Goal: Task Accomplishment & Management: Manage account settings

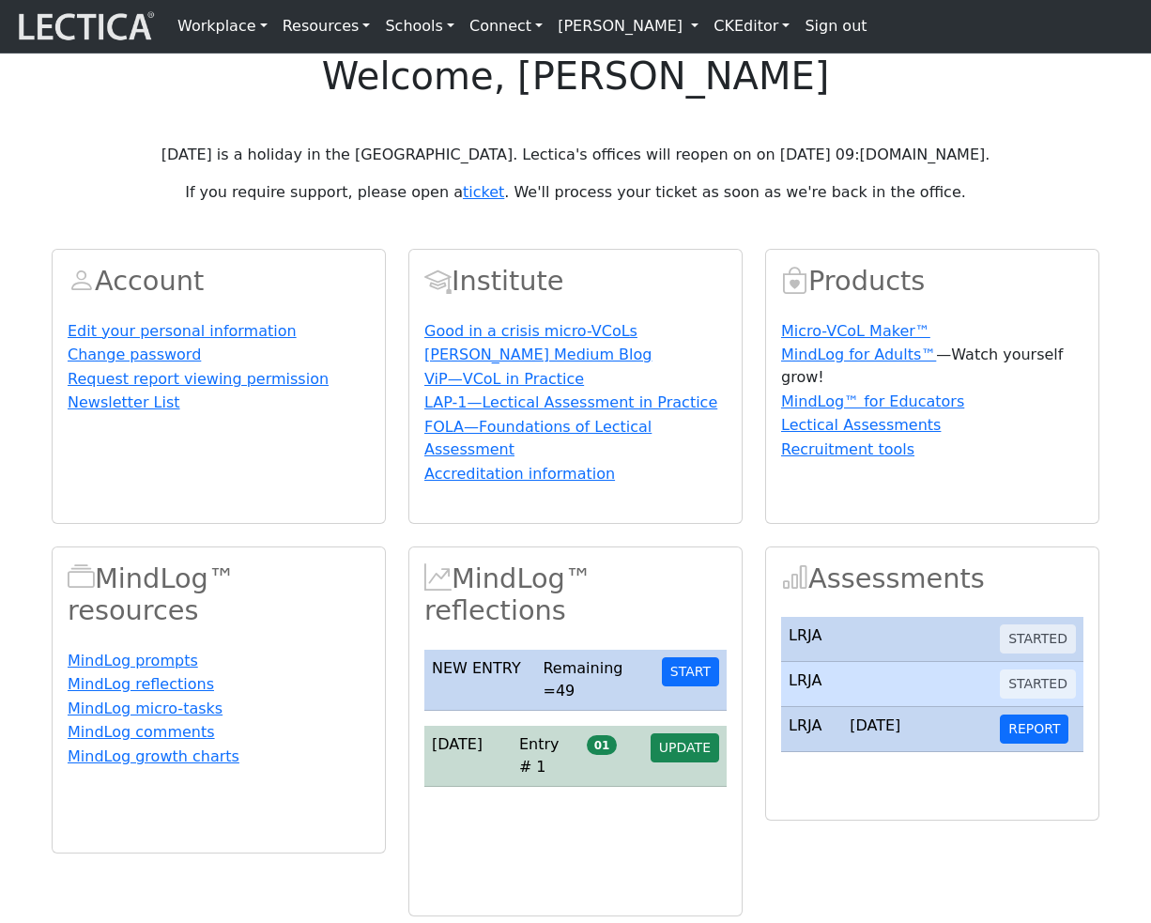
click at [680, 43] on link "[PERSON_NAME]" at bounding box center [628, 27] width 156 height 38
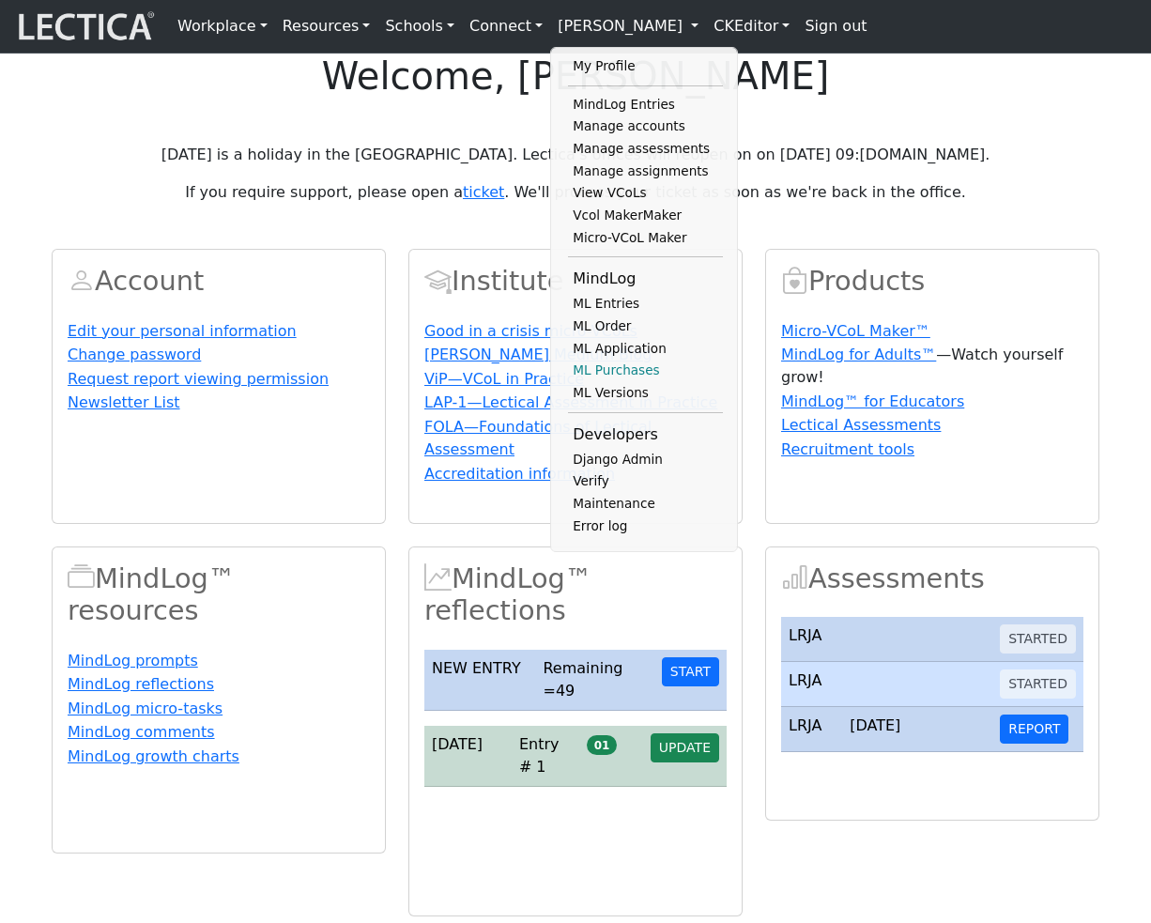
click at [595, 382] on link "ML Purchases" at bounding box center [645, 371] width 155 height 23
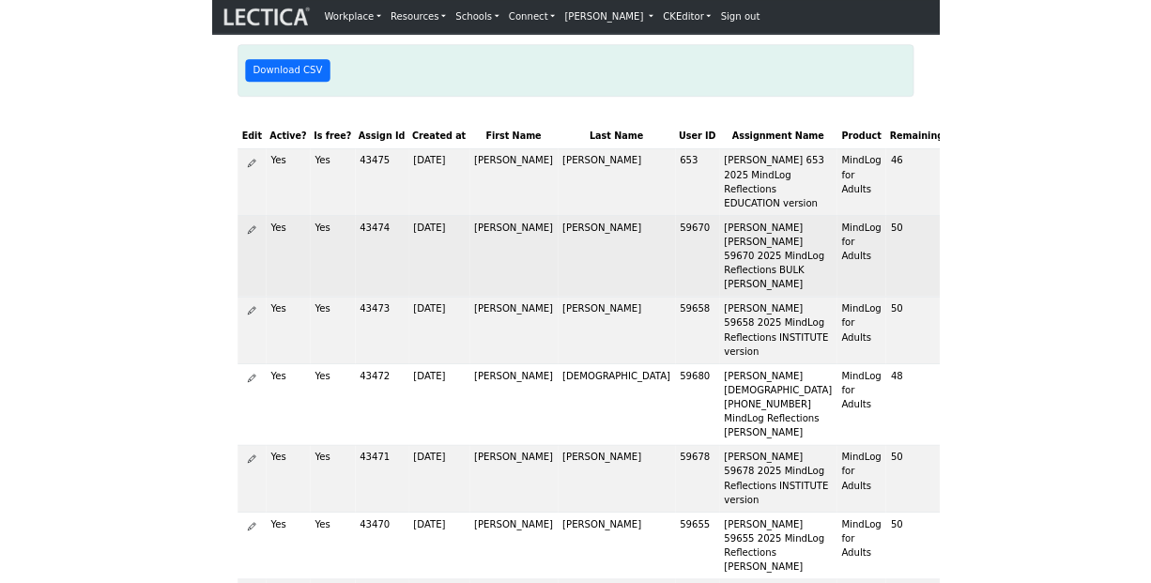
scroll to position [149, 0]
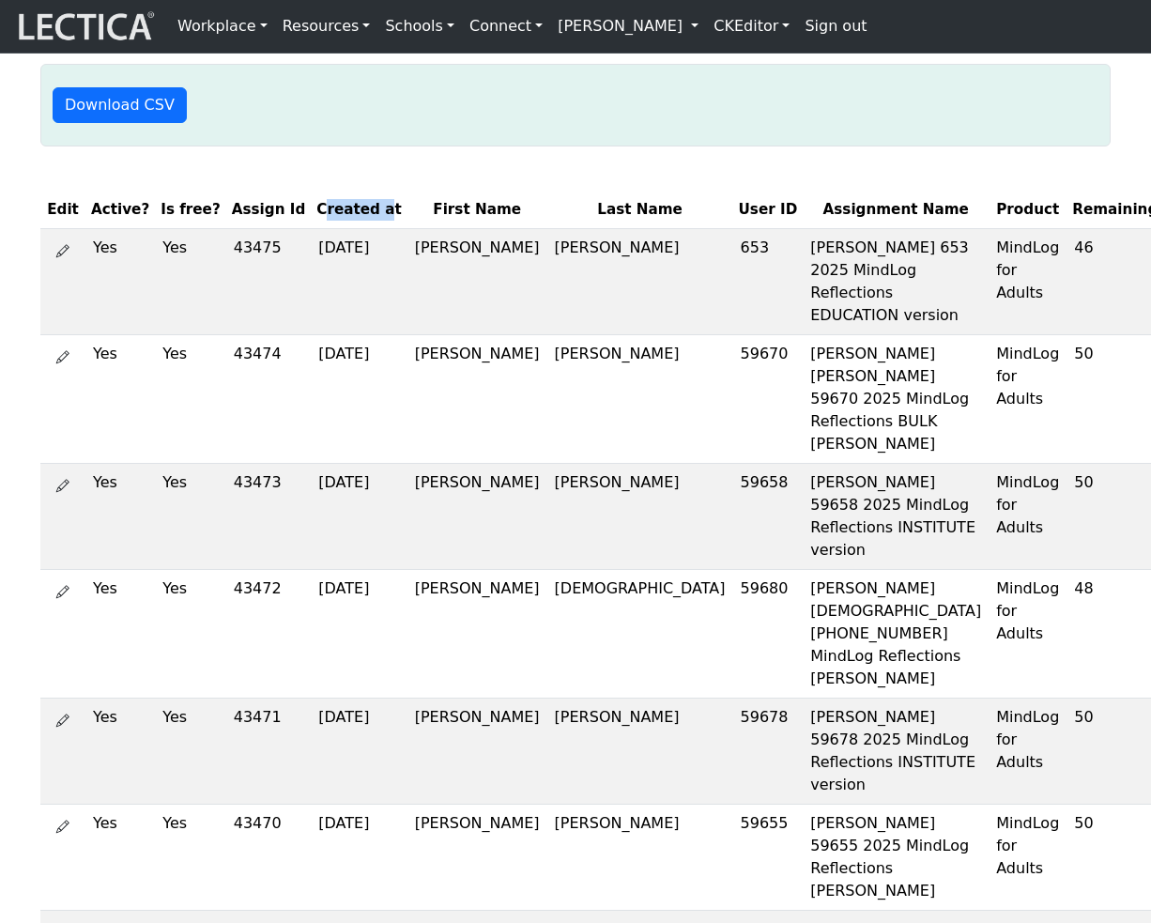
drag, startPoint x: 296, startPoint y: 257, endPoint x: 347, endPoint y: 256, distance: 50.7
click at [347, 228] on th "Created at" at bounding box center [359, 210] width 96 height 37
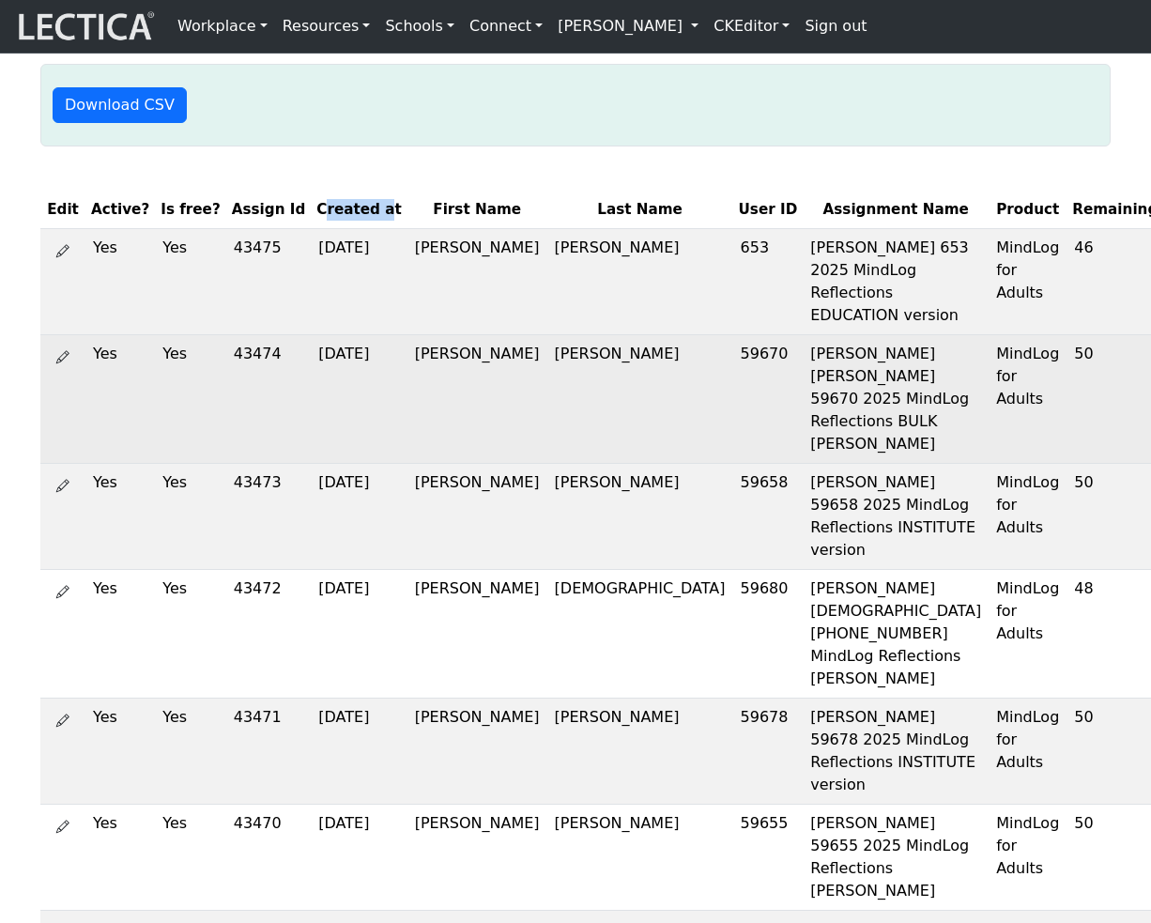
drag, startPoint x: 380, startPoint y: 440, endPoint x: 431, endPoint y: 458, distance: 54.1
click at [431, 458] on td "Noreen Buchner" at bounding box center [478, 398] width 140 height 129
click at [408, 463] on td "Noreen Buchner" at bounding box center [478, 398] width 140 height 129
click at [547, 438] on td "Noreen Buchner" at bounding box center [640, 398] width 186 height 129
drag, startPoint x: 503, startPoint y: 438, endPoint x: 548, endPoint y: 441, distance: 45.2
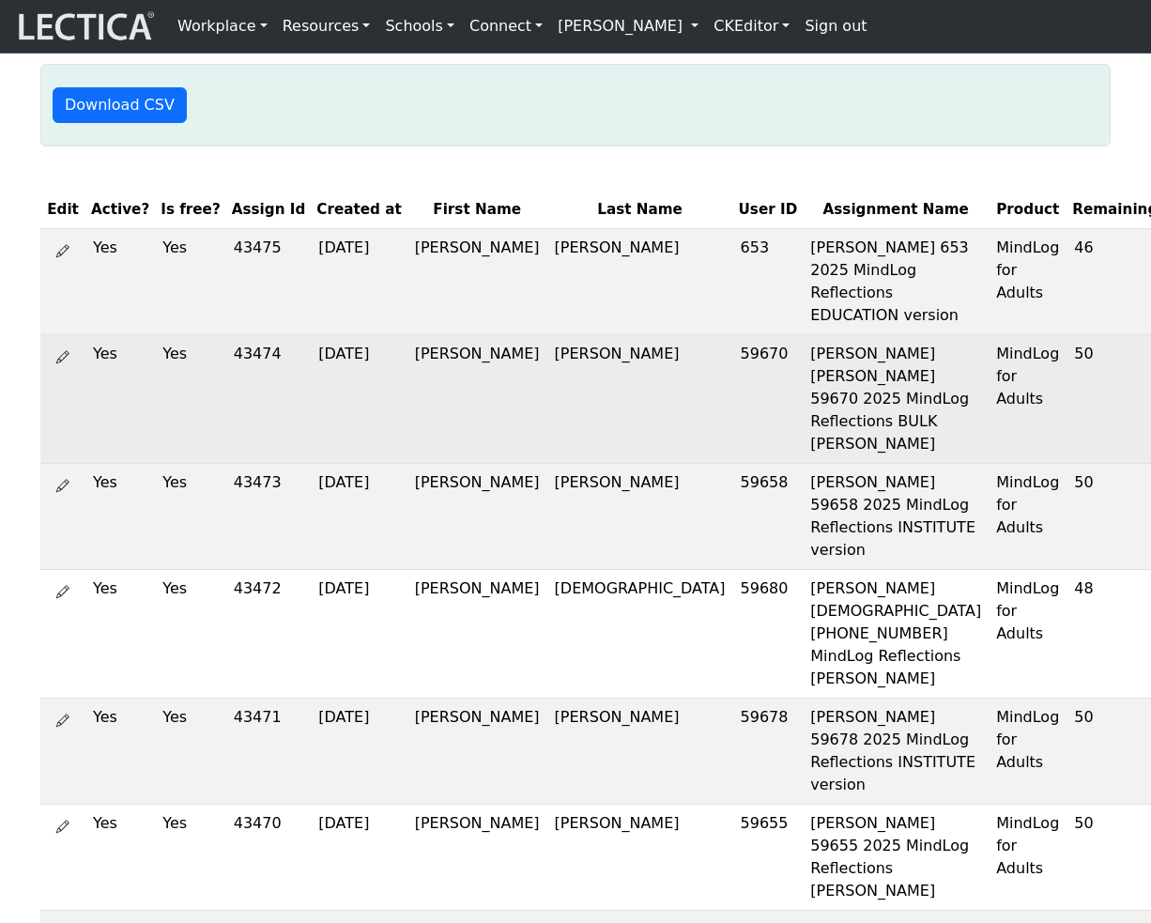
click at [548, 441] on td "Noreen Buchner" at bounding box center [640, 398] width 186 height 129
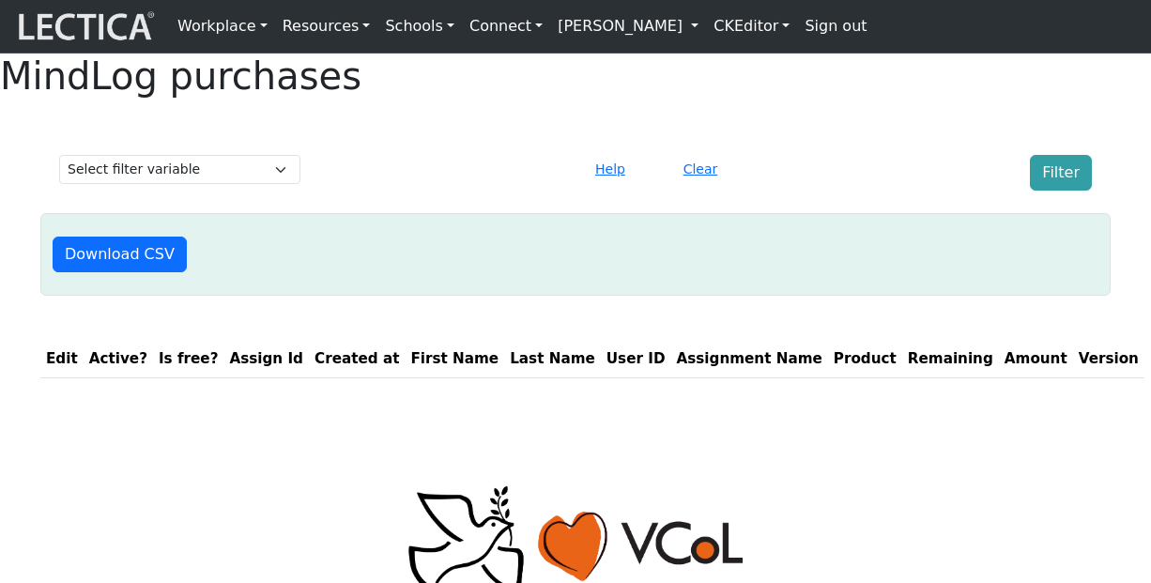
scroll to position [149, 0]
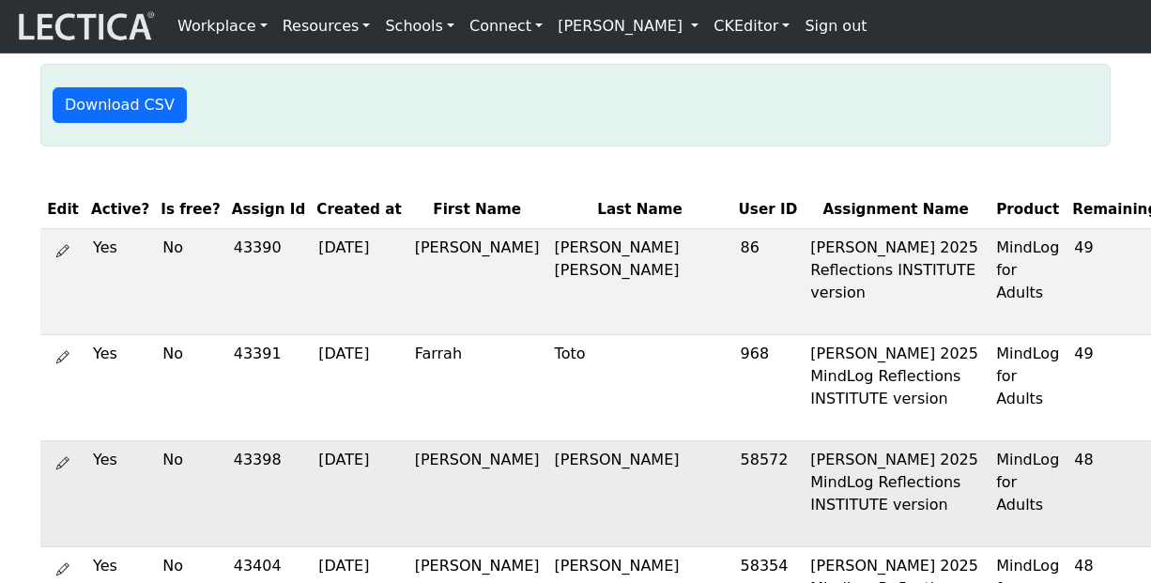
scroll to position [149, 0]
drag, startPoint x: 574, startPoint y: 260, endPoint x: 384, endPoint y: 257, distance: 189.7
click at [384, 228] on tr "Edit Active? Is free? Assign Id Created at First Name Last Name User ID Assignm…" at bounding box center [708, 210] width 1337 height 37
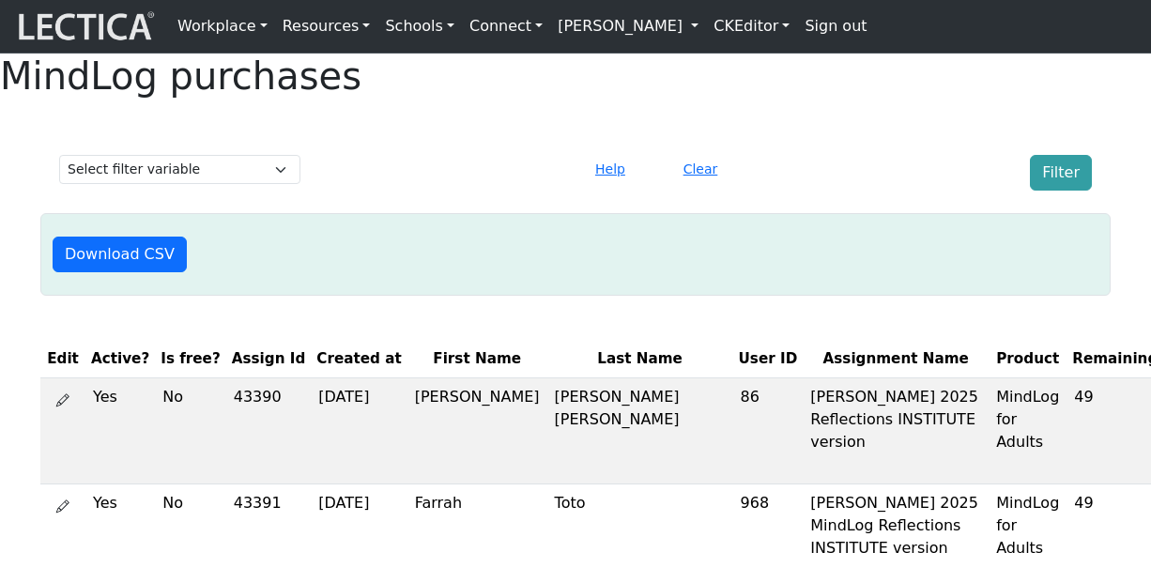
click at [414, 191] on div at bounding box center [444, 173] width 264 height 36
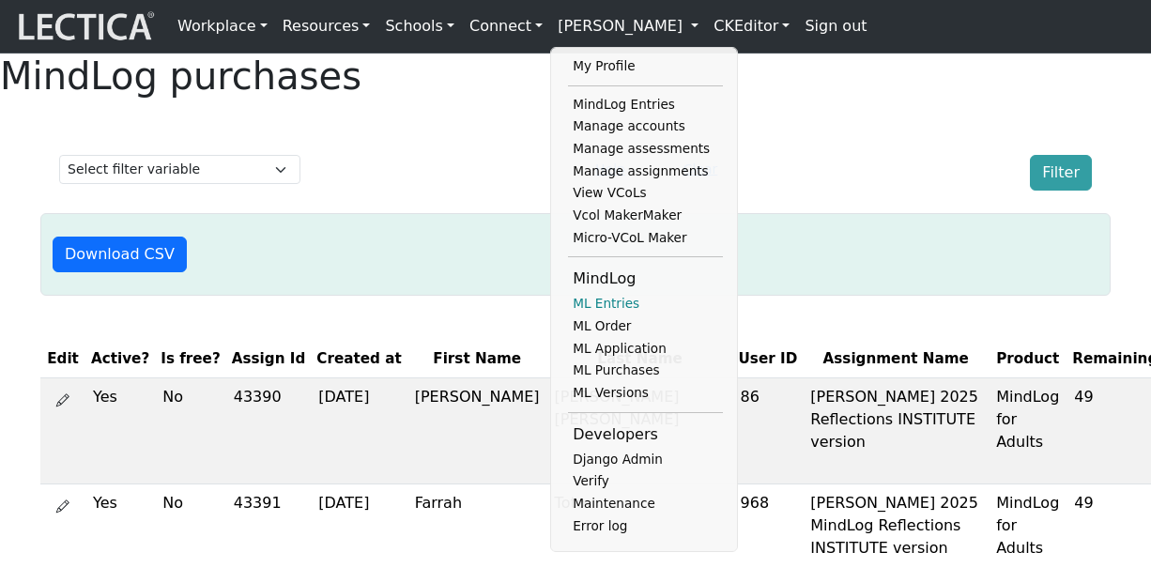
click at [596, 316] on link "ML Entries" at bounding box center [645, 304] width 155 height 23
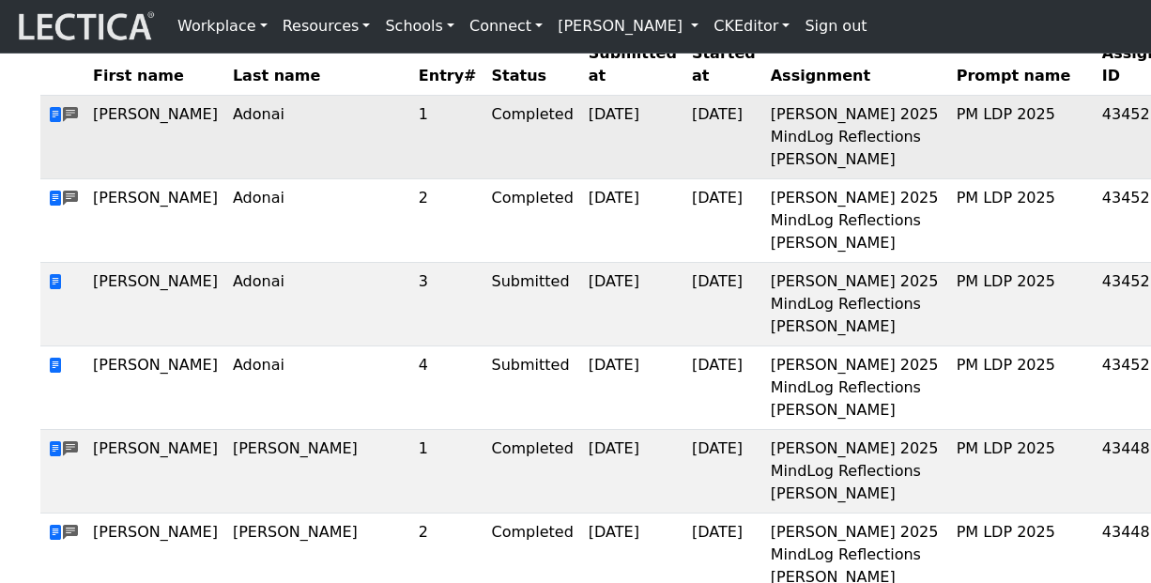
scroll to position [365, 0]
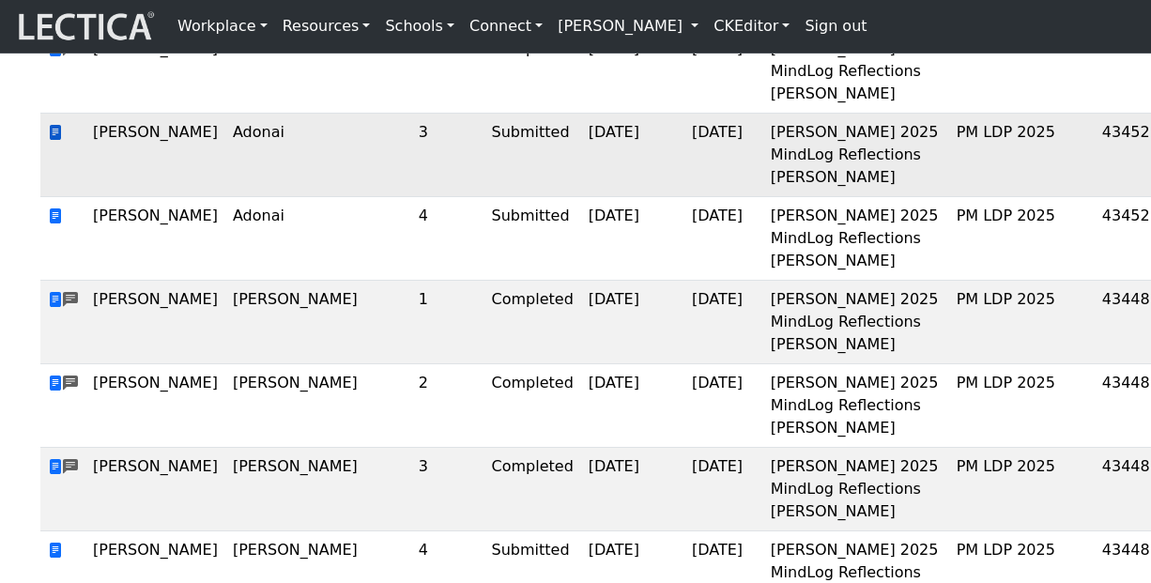
click at [56, 142] on span at bounding box center [55, 133] width 15 height 18
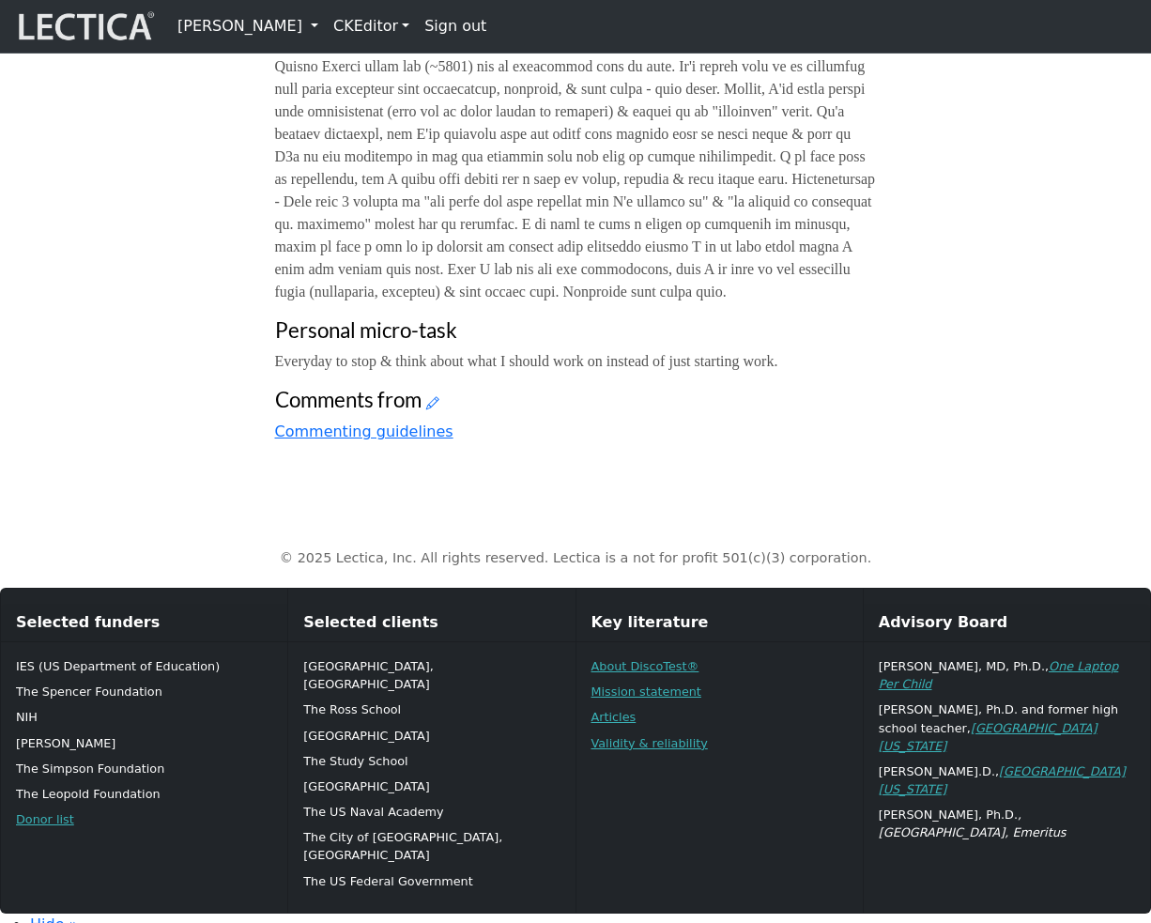
scroll to position [1159, 0]
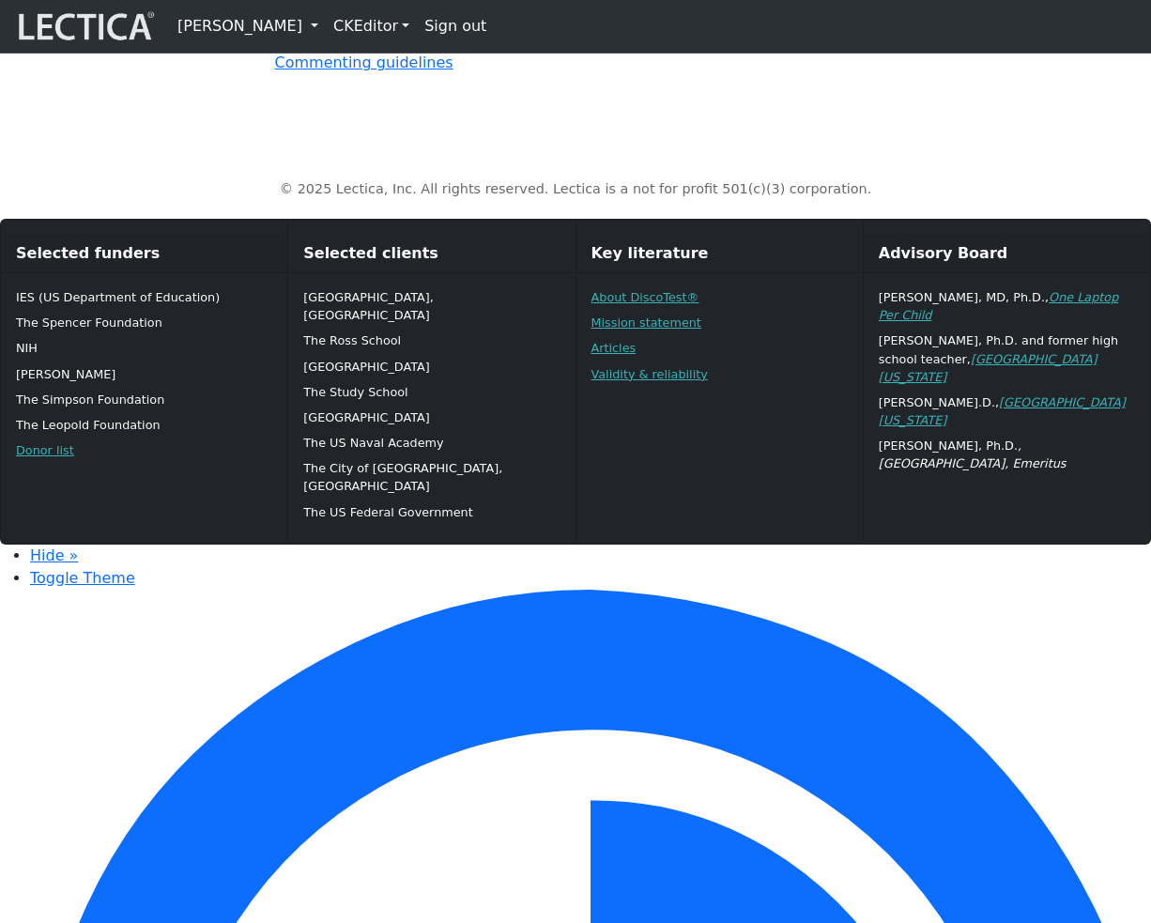
click at [434, 41] on icon at bounding box center [432, 33] width 13 height 16
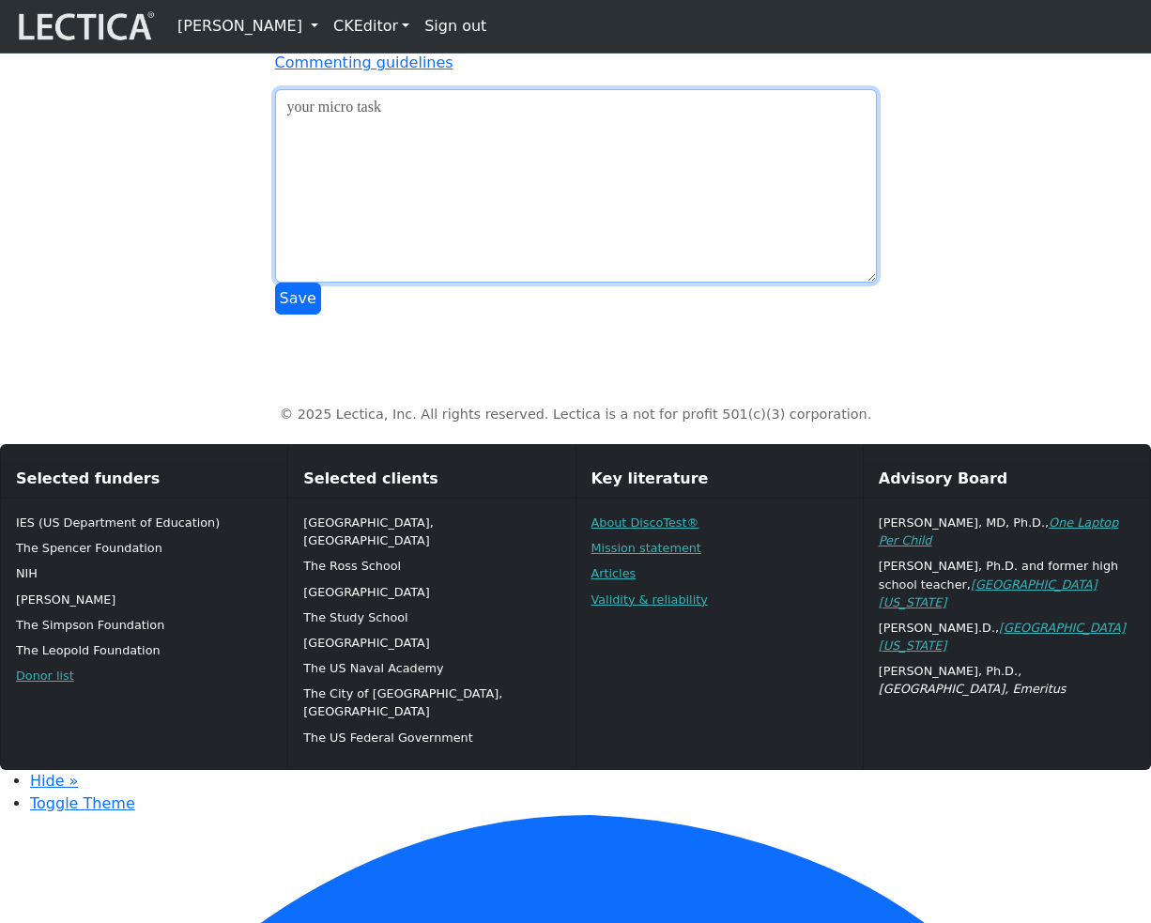
click at [440, 283] on textarea at bounding box center [576, 185] width 602 height 193
type textarea "asdfasdfasdfadf"
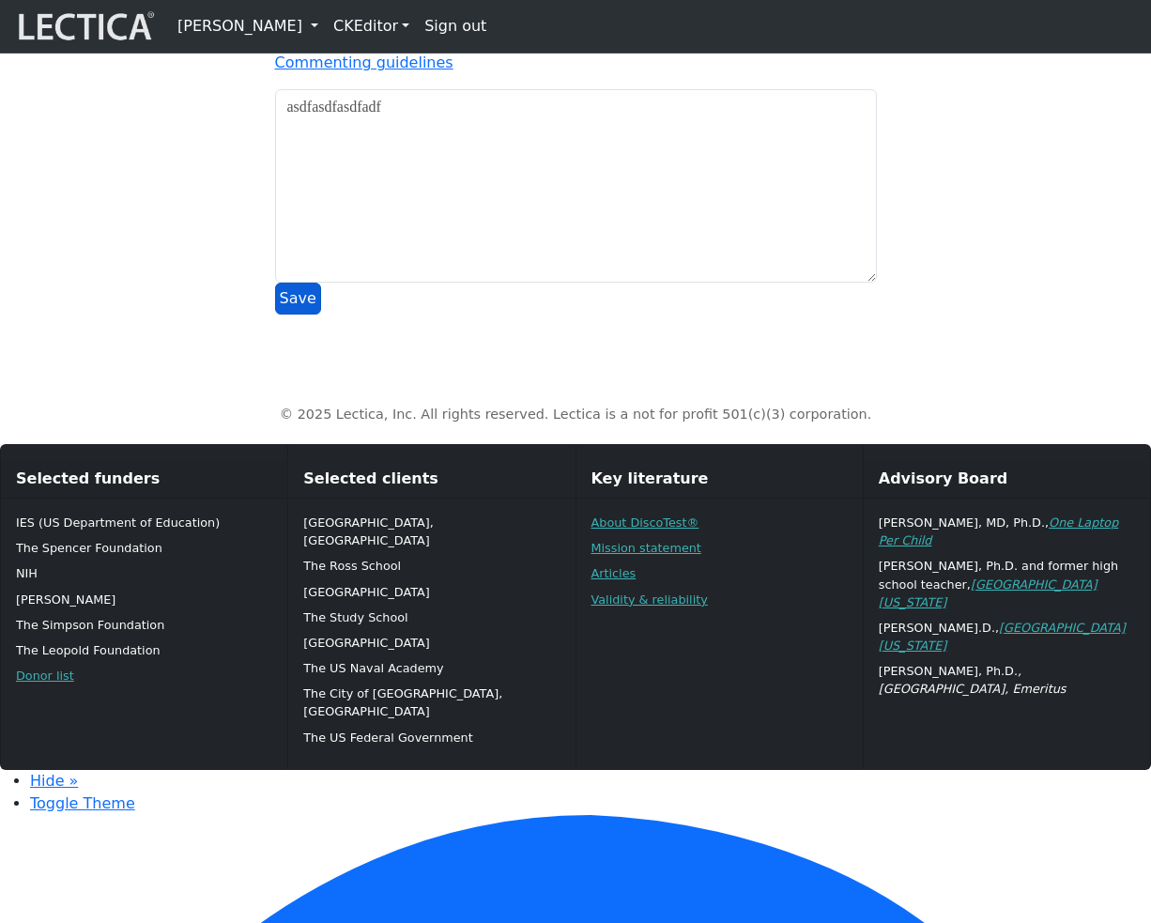
click at [302, 315] on button "Save" at bounding box center [298, 299] width 46 height 32
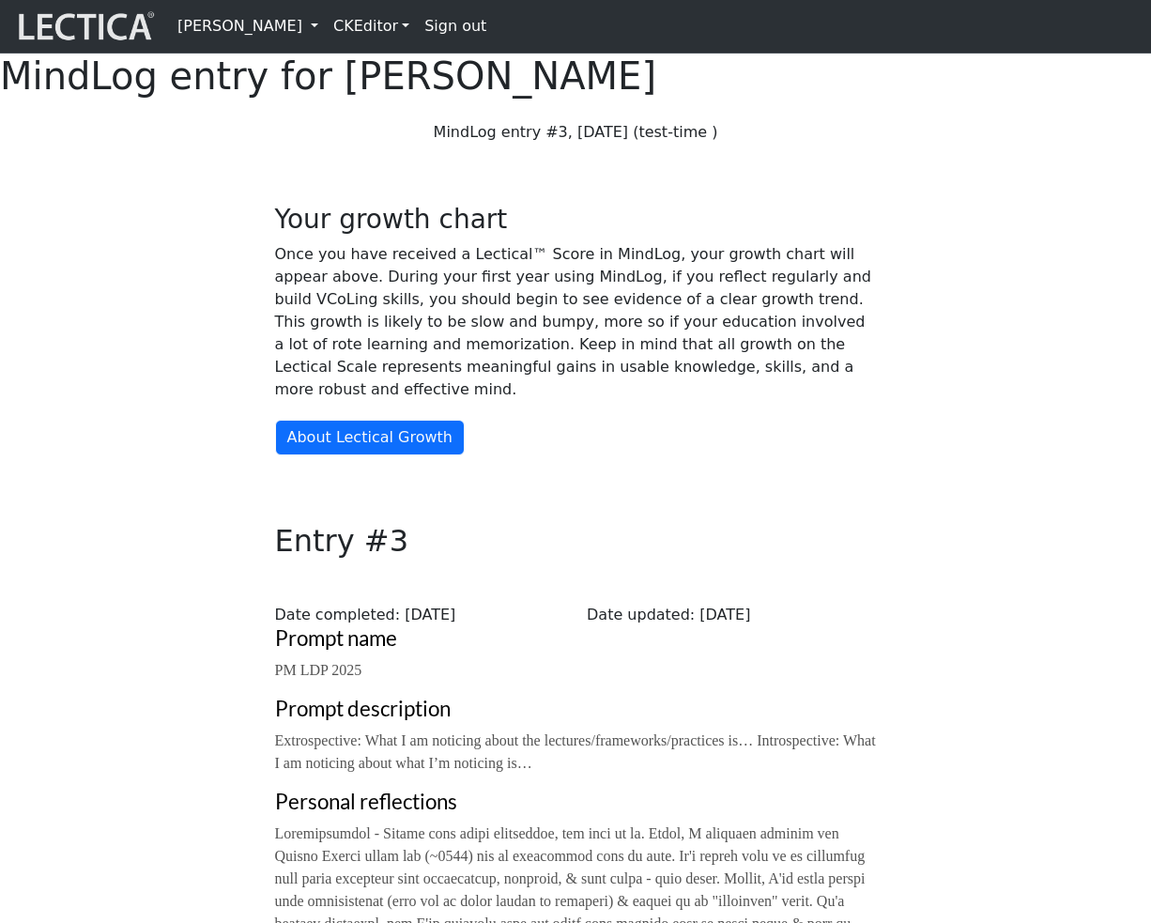
click at [326, 29] on link "[PERSON_NAME]" at bounding box center [248, 27] width 156 height 38
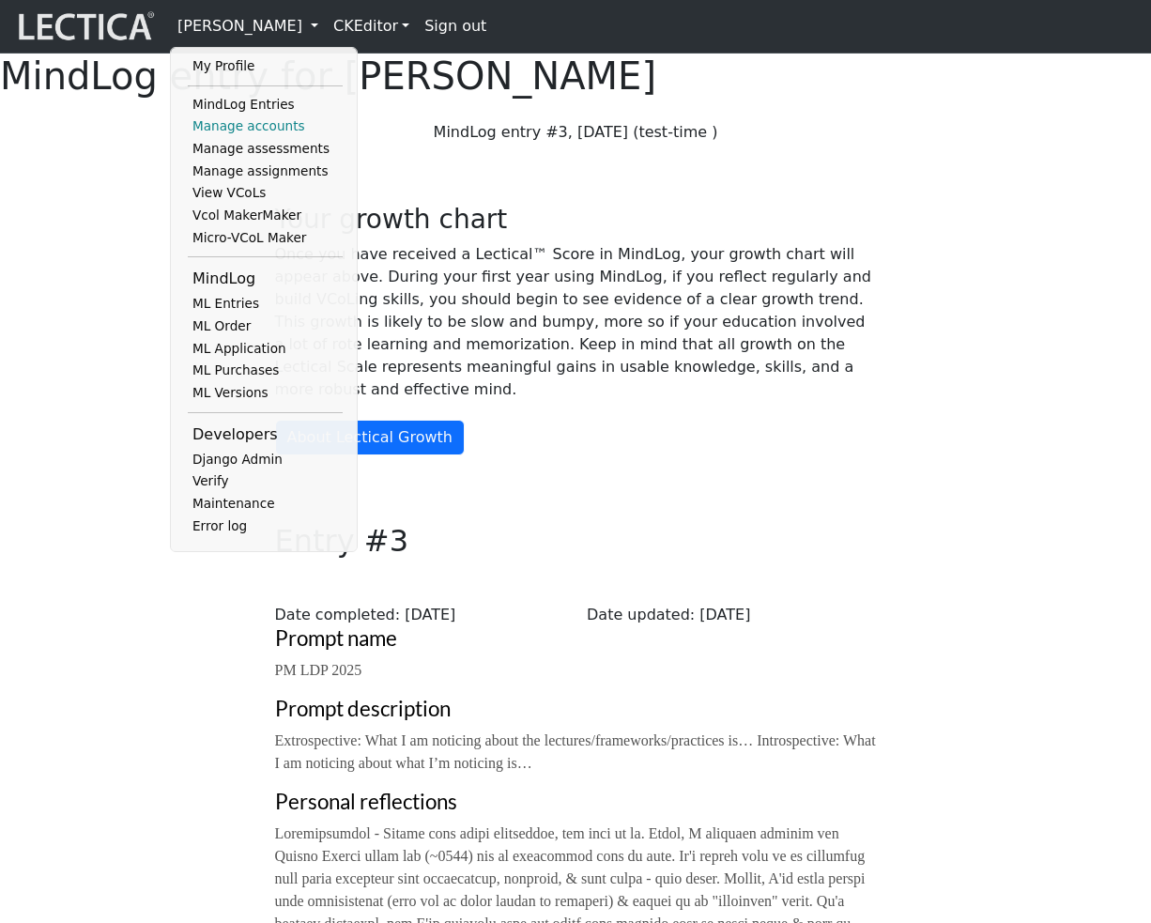
click at [275, 138] on link "Manage accounts" at bounding box center [265, 127] width 155 height 23
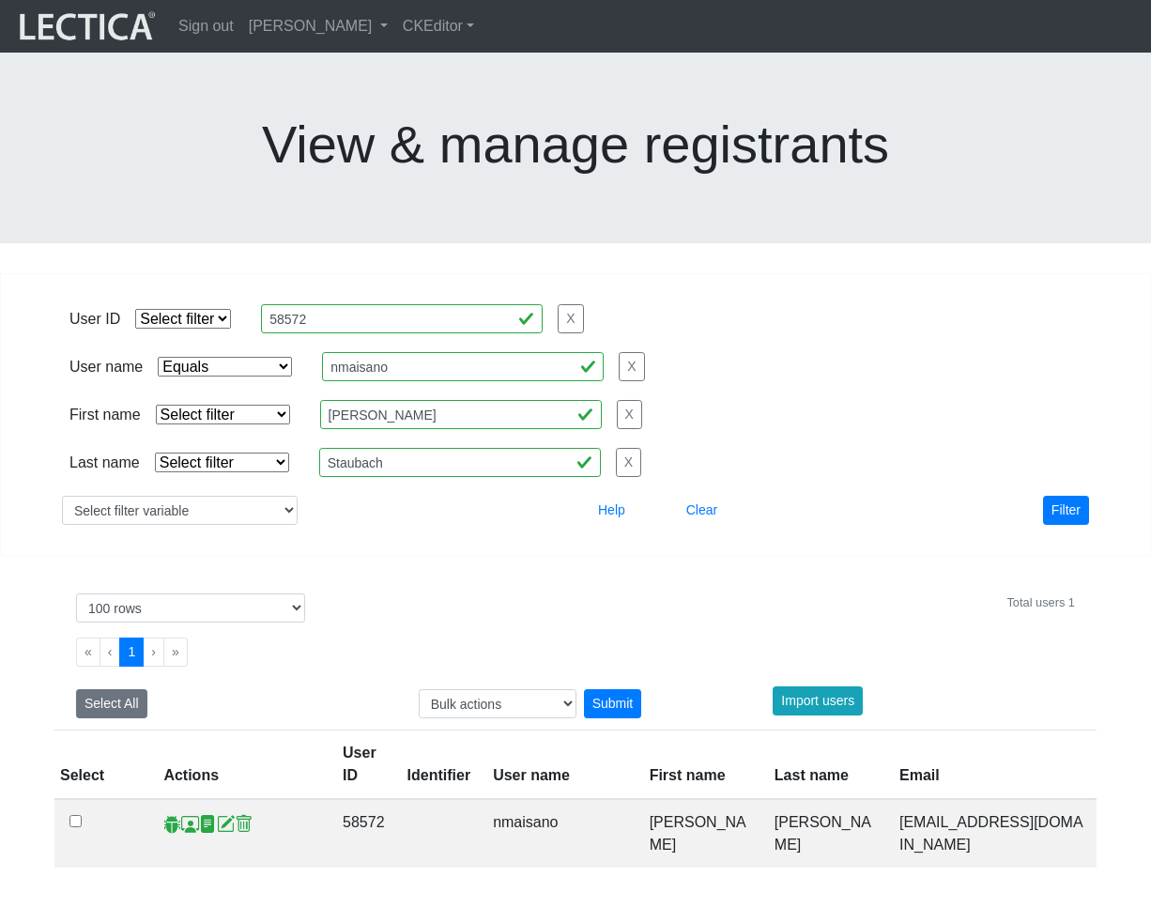
select select "iexact"
select select "100"
click at [187, 814] on span at bounding box center [190, 824] width 18 height 20
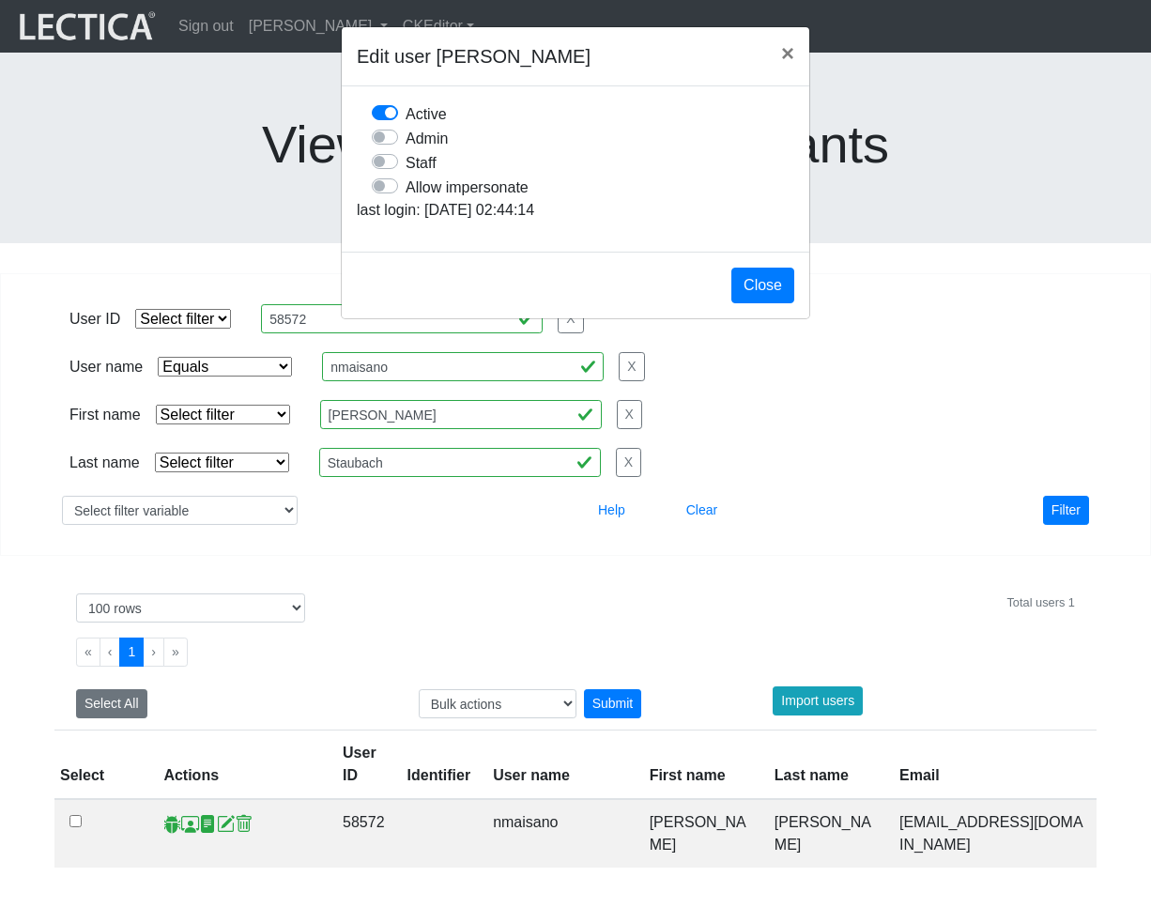
click at [406, 199] on label "Allow impersonate" at bounding box center [467, 187] width 123 height 24
click at [386, 193] on input "Allow impersonate" at bounding box center [379, 184] width 15 height 19
checkbox input "true"
click at [757, 303] on button "Close" at bounding box center [763, 286] width 63 height 36
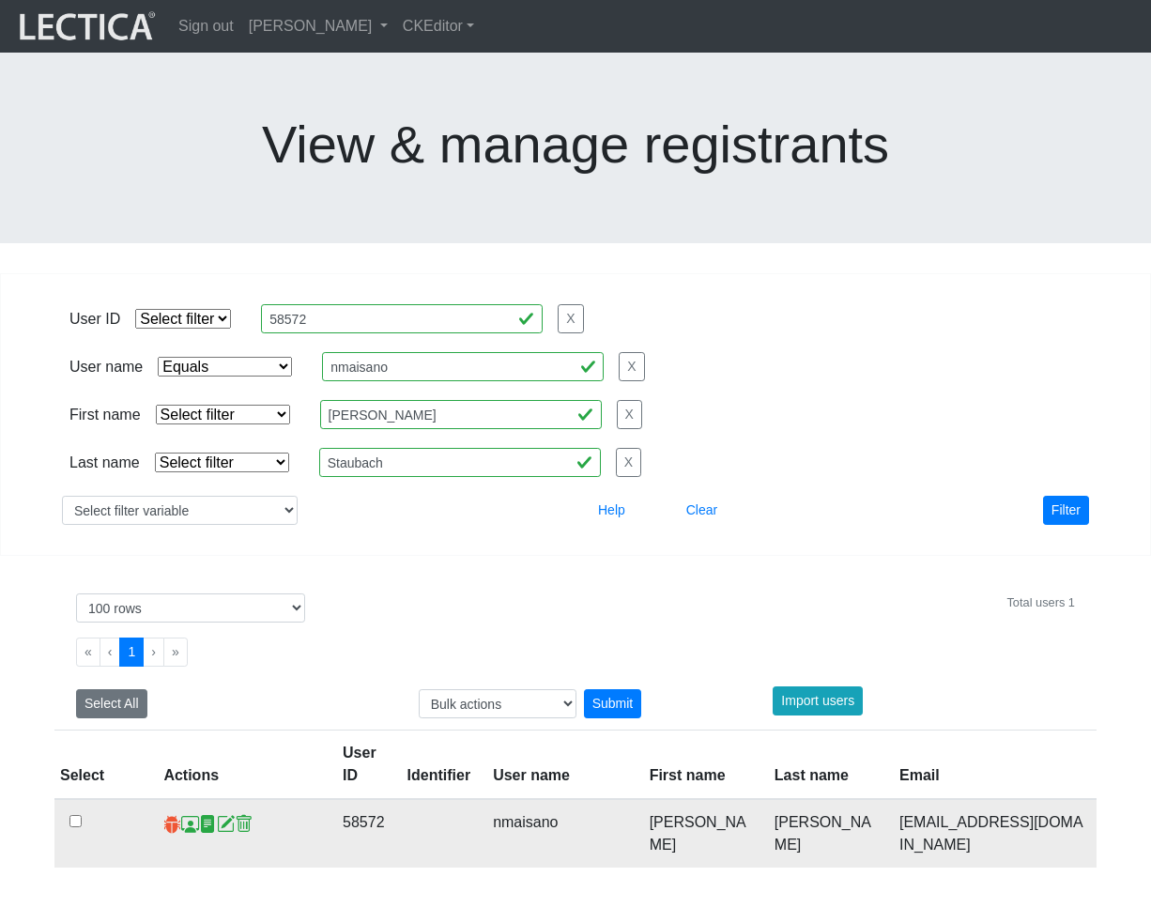
click at [167, 814] on span at bounding box center [172, 824] width 18 height 20
